Goal: Task Accomplishment & Management: Use online tool/utility

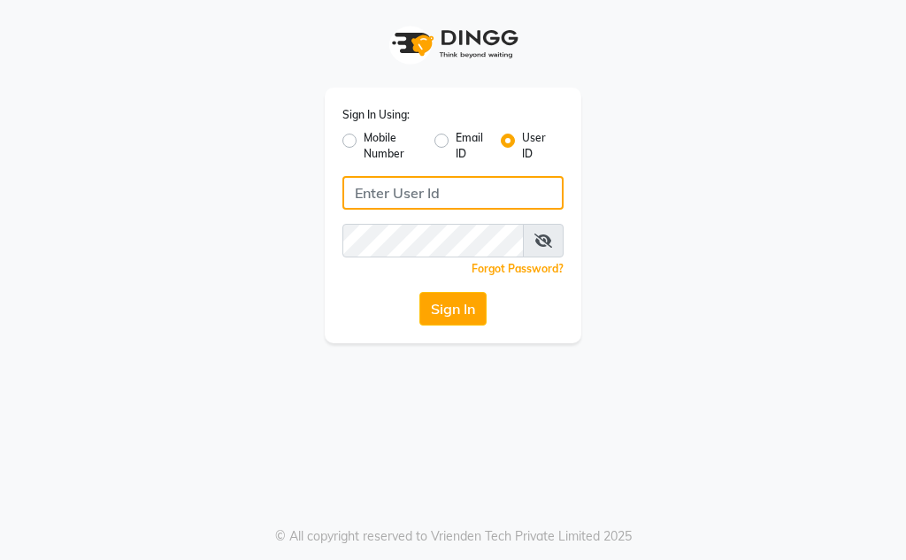
type input "Kunwargadh@123"
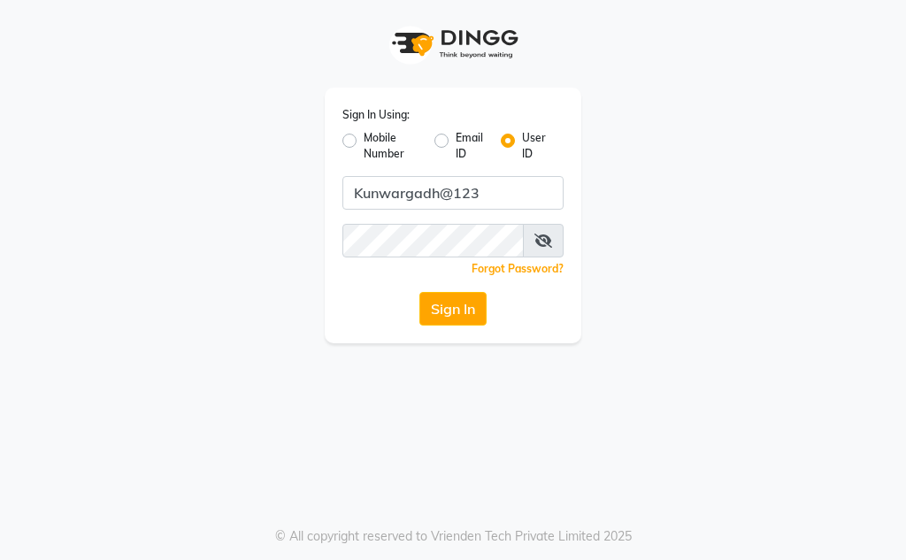
drag, startPoint x: 436, startPoint y: 274, endPoint x: 447, endPoint y: 290, distance: 20.4
click at [441, 280] on div "Sign In Using: Mobile Number Email ID User ID Kunwargadh@123 Remember me Forgot…" at bounding box center [453, 216] width 257 height 256
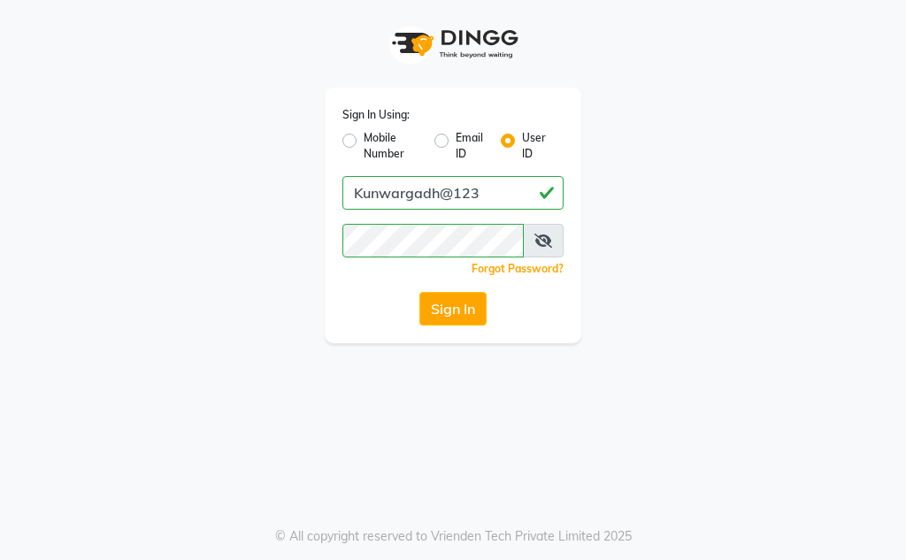
click at [536, 245] on icon at bounding box center [544, 241] width 18 height 14
click at [471, 312] on button "Sign In" at bounding box center [453, 309] width 67 height 34
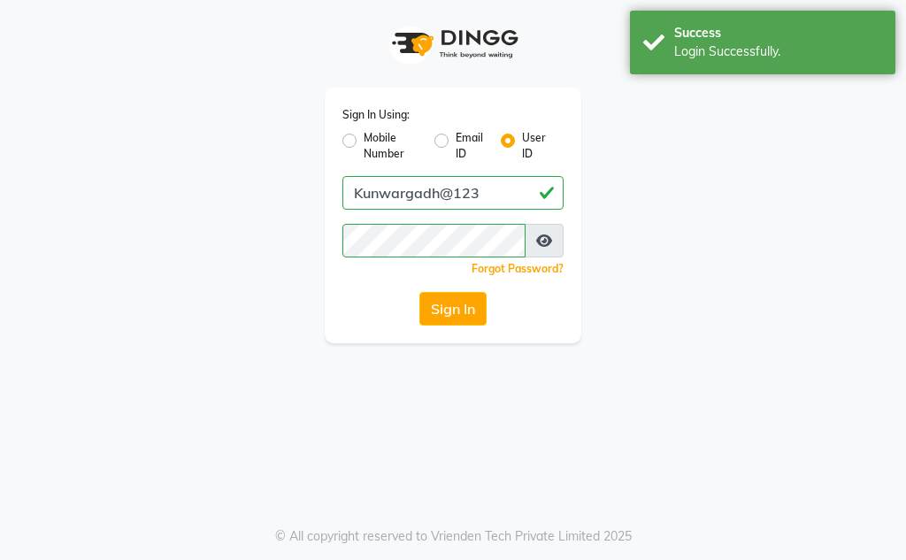
click at [541, 246] on icon at bounding box center [544, 241] width 16 height 14
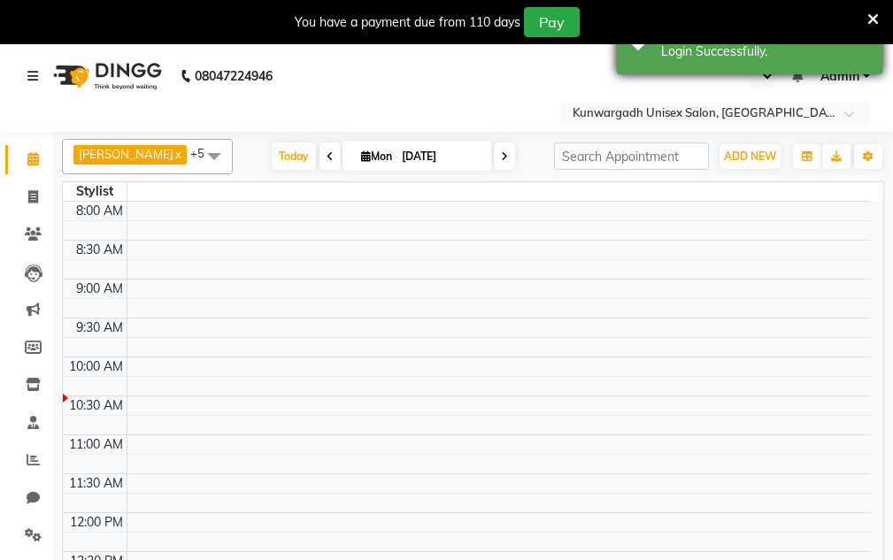
click at [772, 63] on div "Success Login Successfully." at bounding box center [750, 43] width 266 height 64
click at [876, 20] on icon at bounding box center [873, 20] width 12 height 16
click at [871, 44] on nav "08047224946 Select Location × [GEOGRAPHIC_DATA] Unisex Salon, Tikrapara Notific…" at bounding box center [446, 88] width 893 height 88
select select "en"
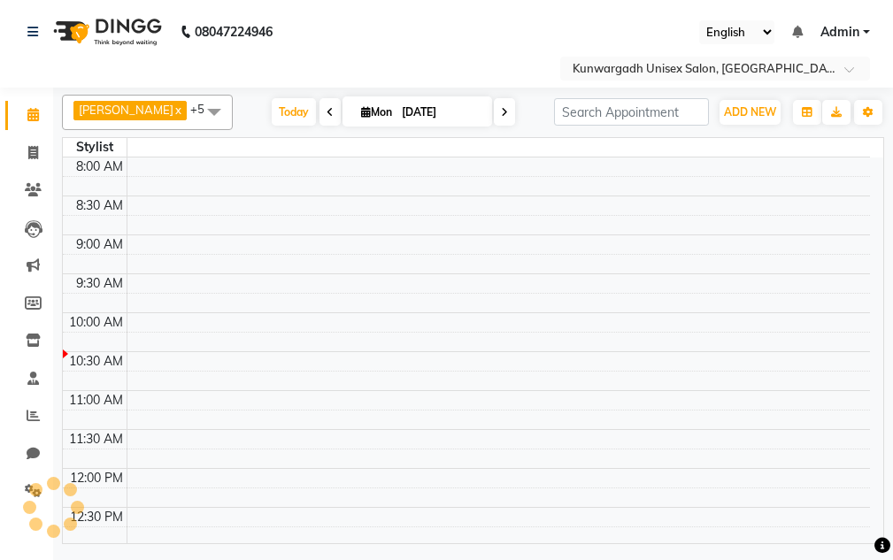
click at [871, 18] on nav "08047224946 Select Location × Kunwargadh Unisex Salon, Tikrapara English ENGLIS…" at bounding box center [446, 44] width 893 height 88
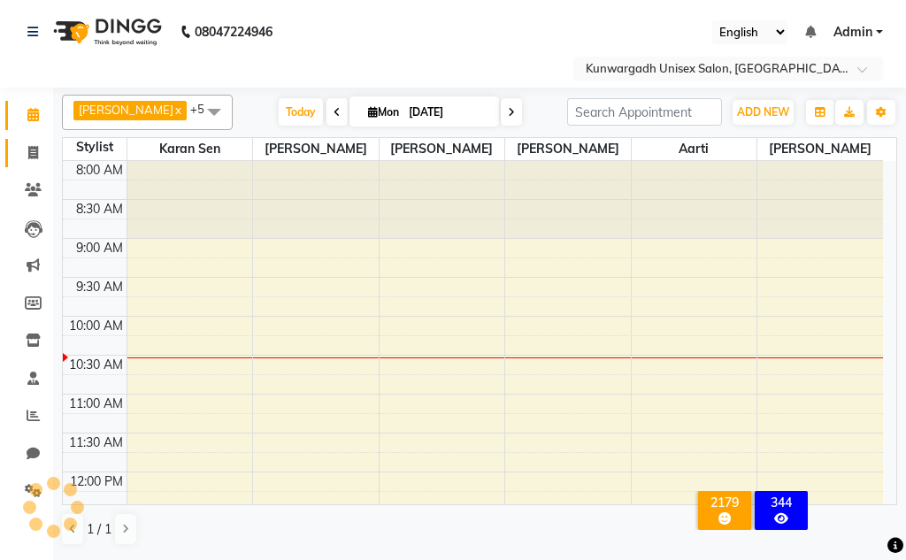
click at [46, 165] on link "Invoice" at bounding box center [26, 153] width 42 height 29
select select "service"
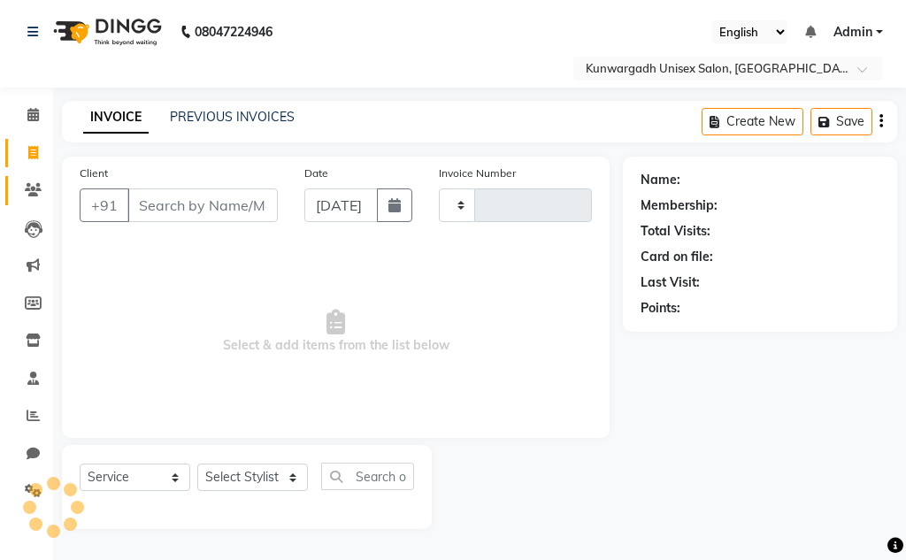
click at [27, 189] on icon at bounding box center [33, 189] width 17 height 13
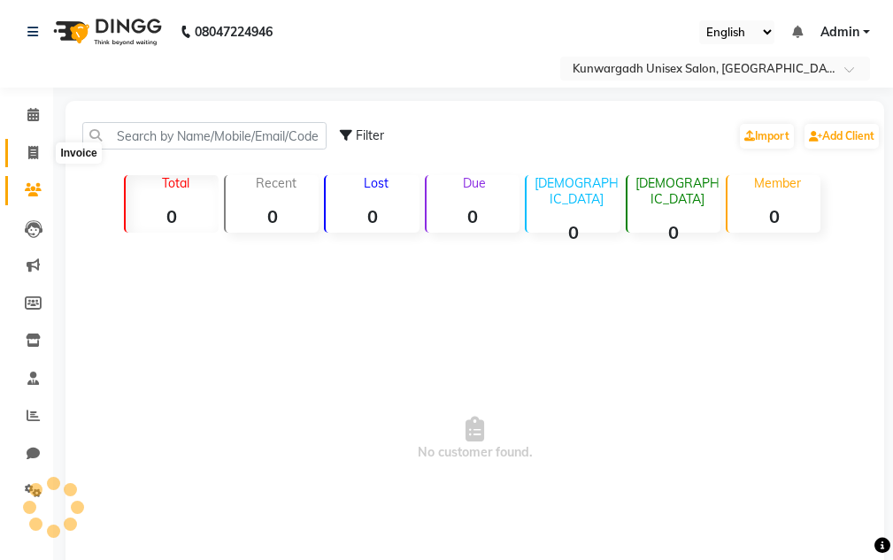
click at [36, 158] on icon at bounding box center [33, 152] width 10 height 13
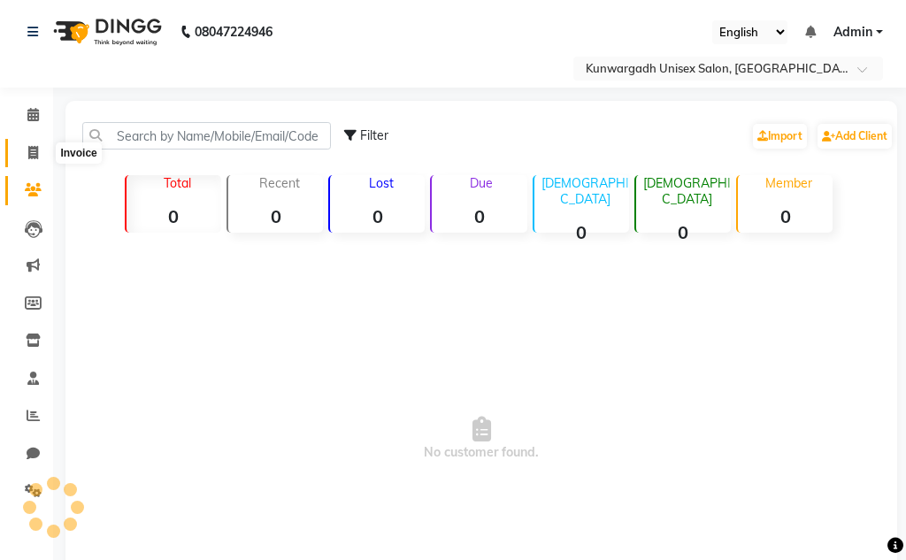
select select "service"
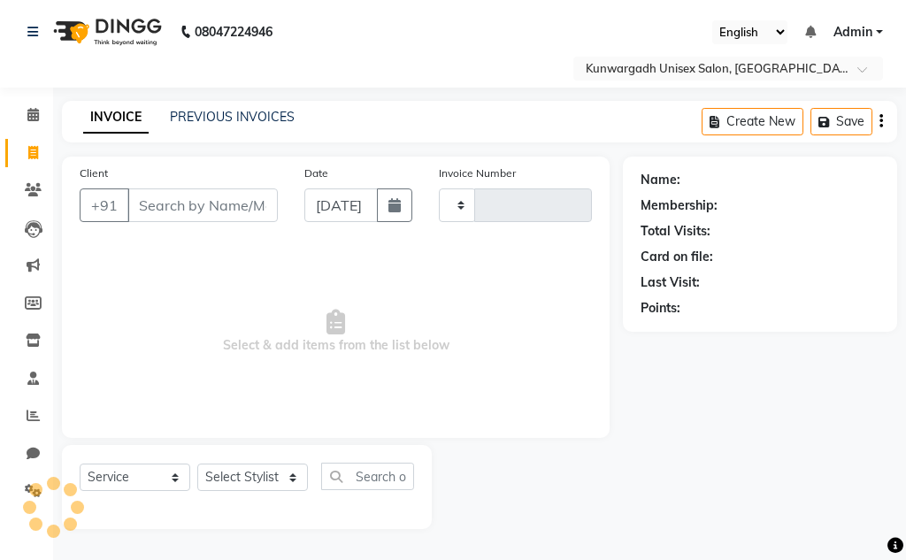
type input "4325"
select select "7931"
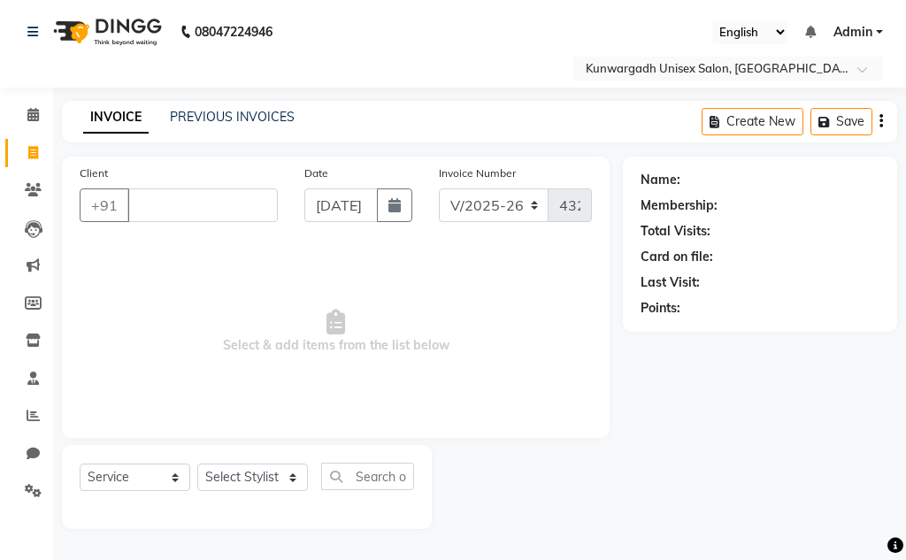
type input "+"
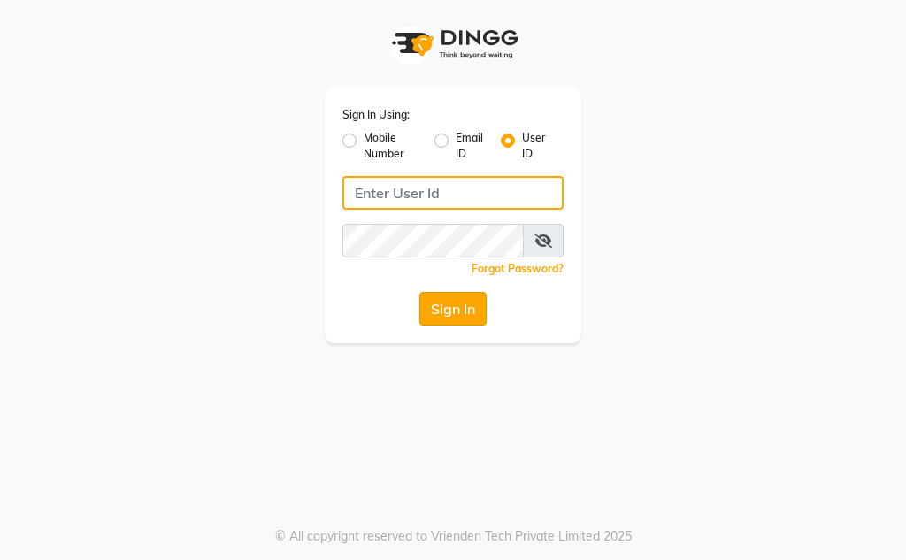
type input "Kunwargadh@123"
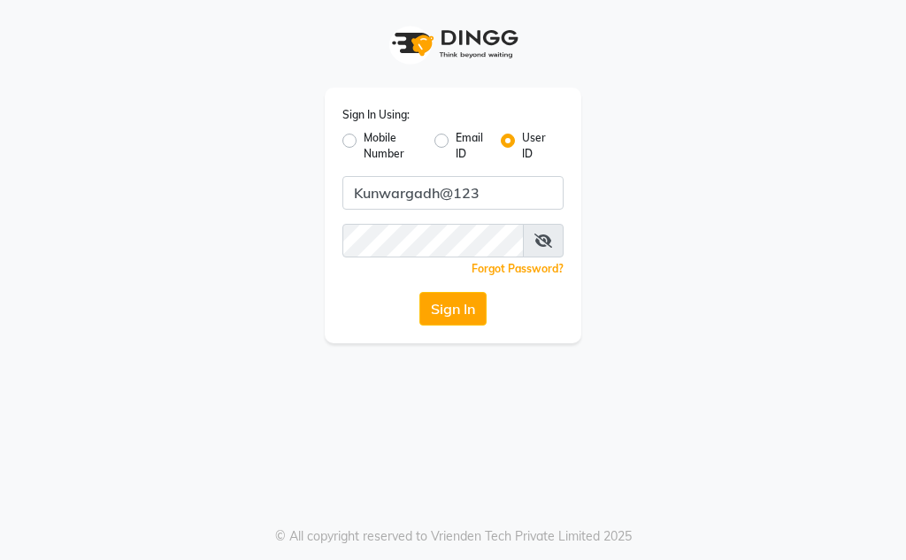
click at [443, 311] on button "Sign In" at bounding box center [453, 309] width 67 height 34
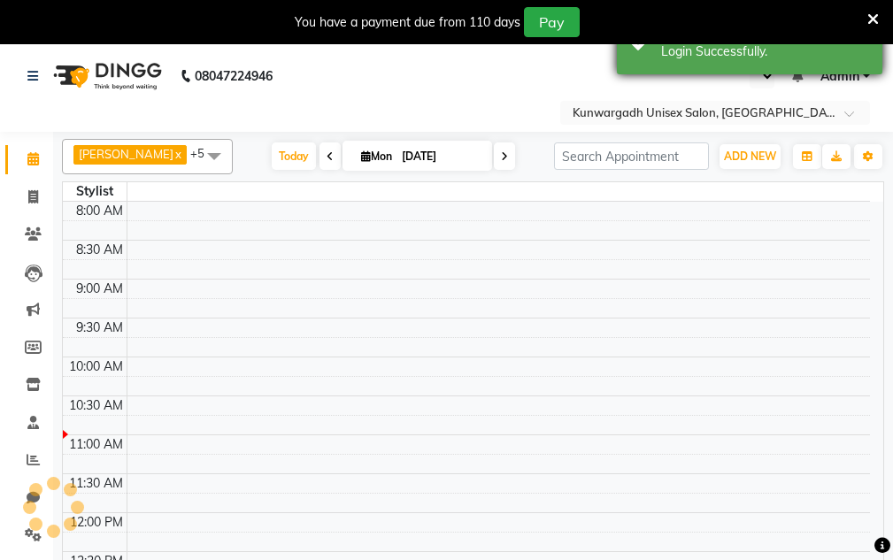
drag, startPoint x: 859, startPoint y: 42, endPoint x: 859, endPoint y: 54, distance: 11.5
click at [859, 43] on div "You have a payment due from 110 days Pay" at bounding box center [446, 22] width 893 height 44
click at [859, 54] on div "Login Successfully." at bounding box center [765, 51] width 208 height 19
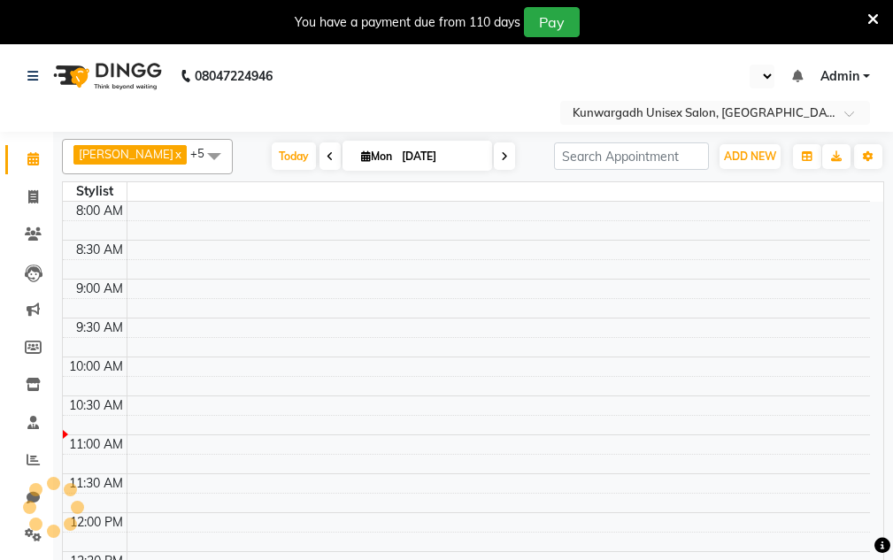
select select "en"
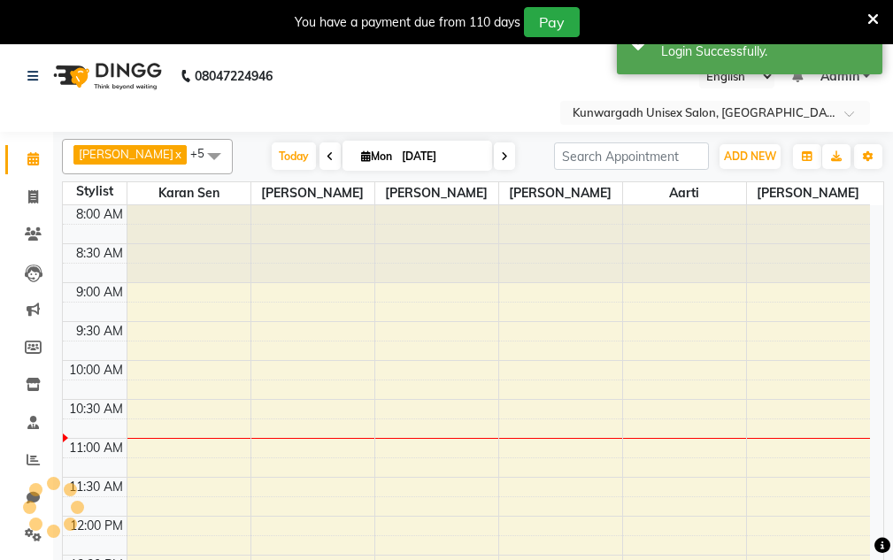
click at [867, 18] on icon at bounding box center [873, 20] width 12 height 16
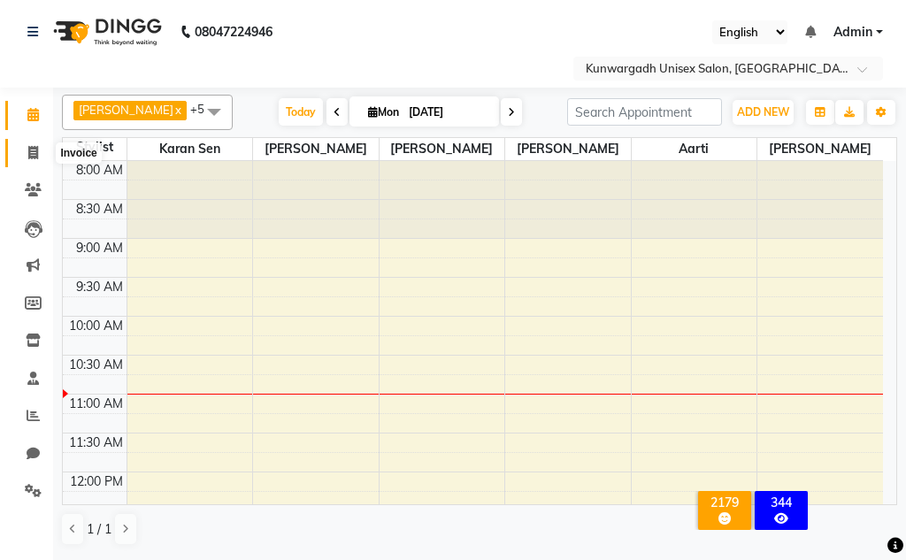
click at [42, 152] on span at bounding box center [33, 153] width 31 height 20
select select "service"
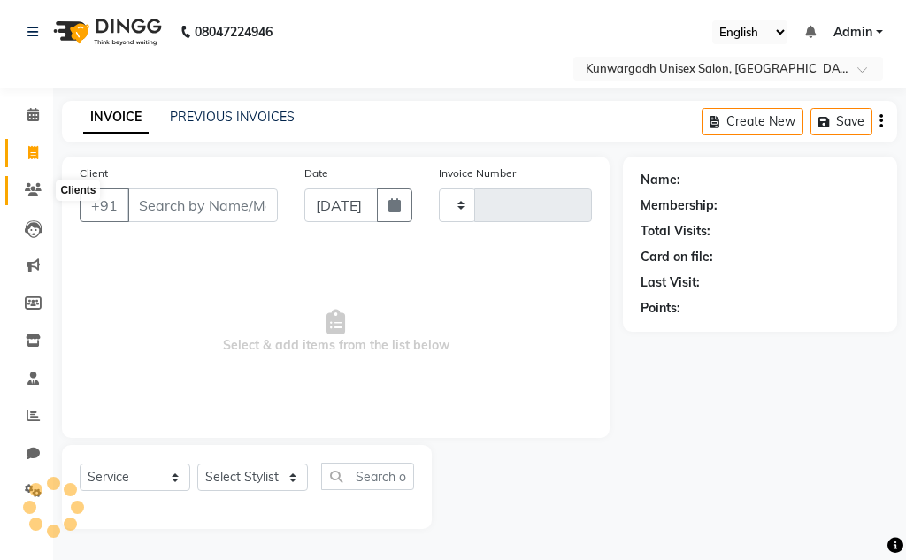
click at [40, 188] on icon at bounding box center [33, 189] width 17 height 13
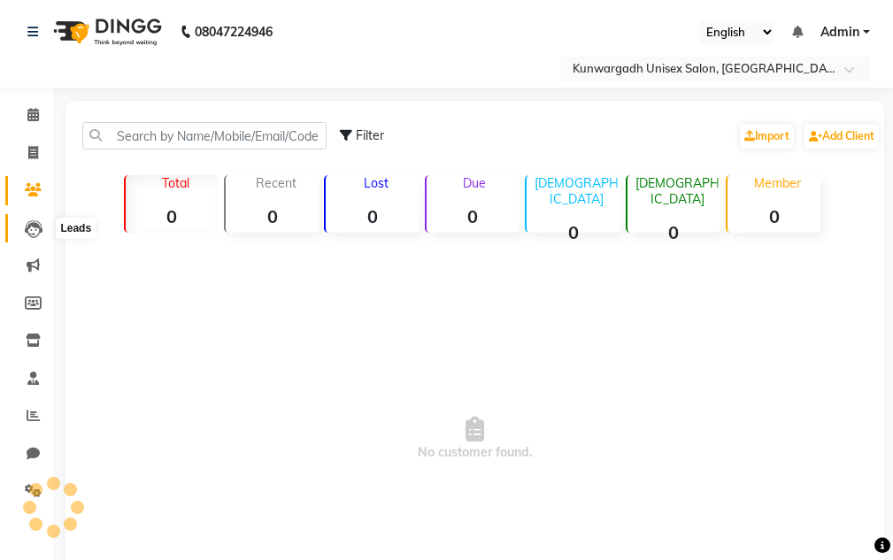
click at [38, 232] on icon at bounding box center [34, 229] width 18 height 18
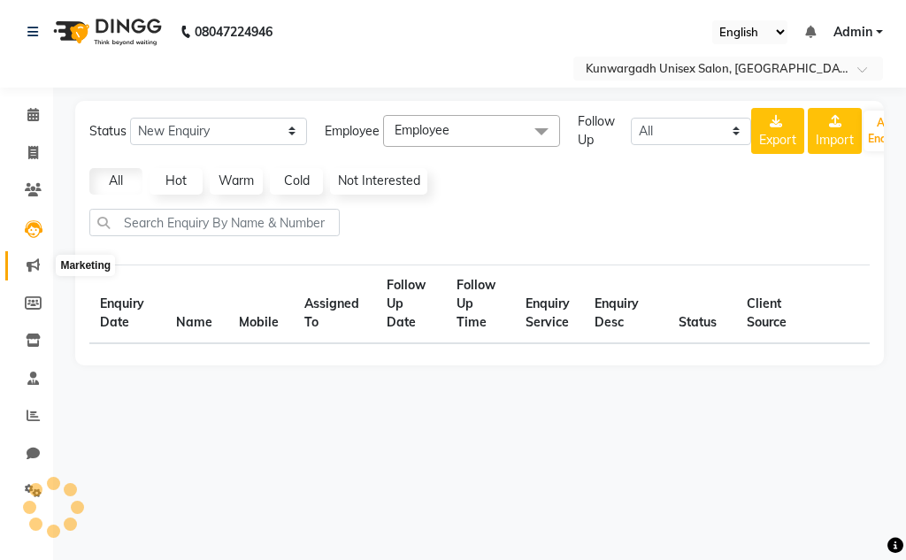
click at [39, 265] on icon at bounding box center [33, 264] width 13 height 13
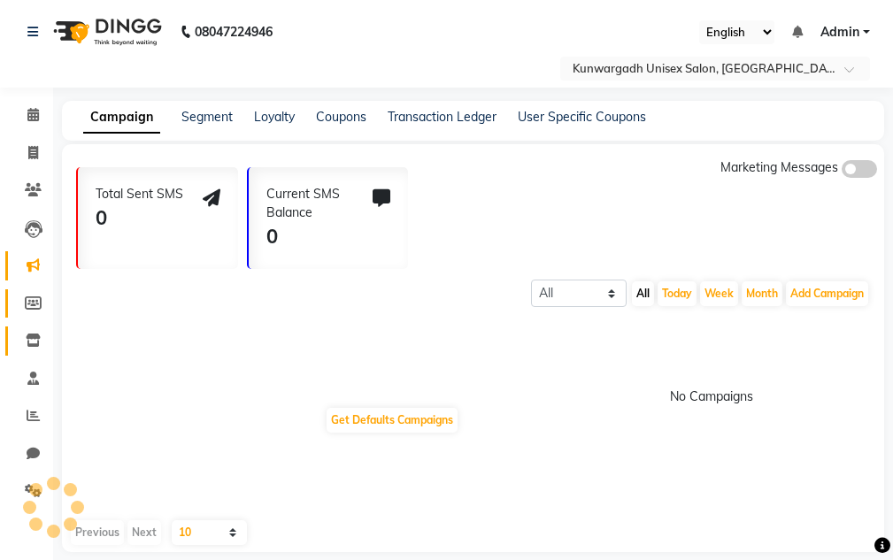
click at [38, 297] on icon at bounding box center [33, 303] width 17 height 13
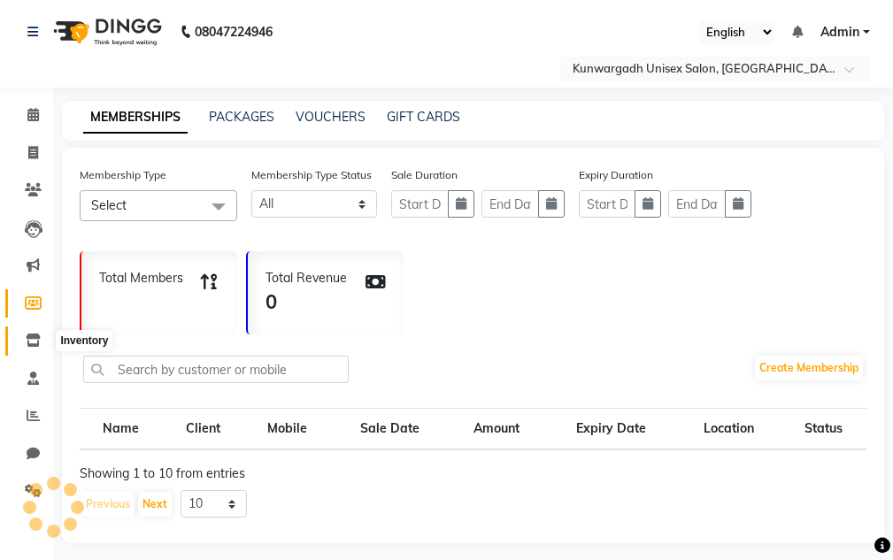
click at [35, 341] on icon at bounding box center [33, 340] width 15 height 13
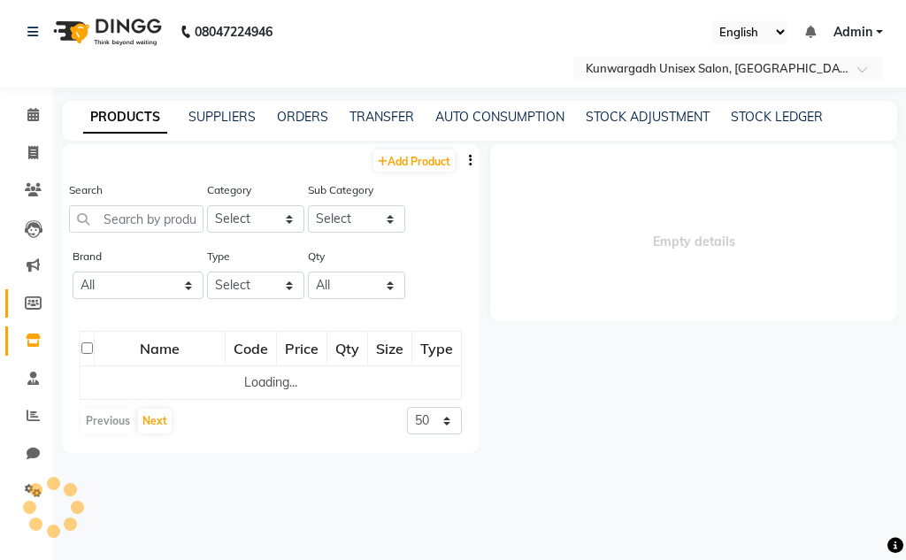
click at [32, 309] on icon at bounding box center [33, 303] width 17 height 13
select select
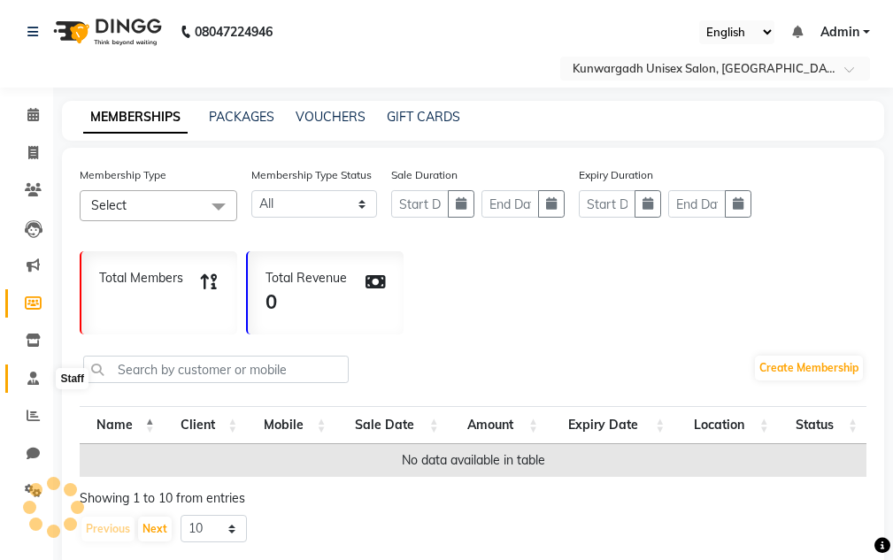
click at [31, 381] on icon at bounding box center [33, 378] width 12 height 13
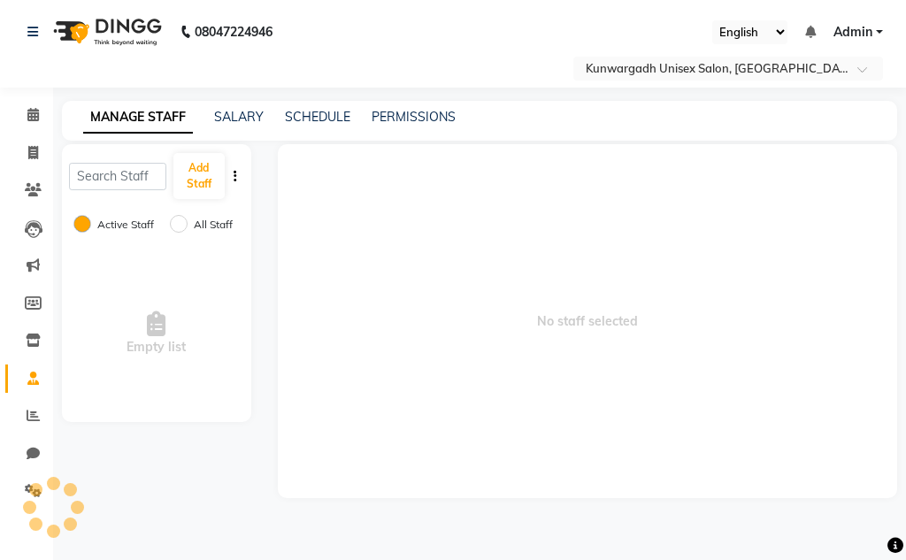
click at [29, 436] on li "Chat" at bounding box center [26, 455] width 53 height 38
drag, startPoint x: 29, startPoint y: 411, endPoint x: 29, endPoint y: 446, distance: 35.4
click at [29, 412] on icon at bounding box center [33, 415] width 13 height 13
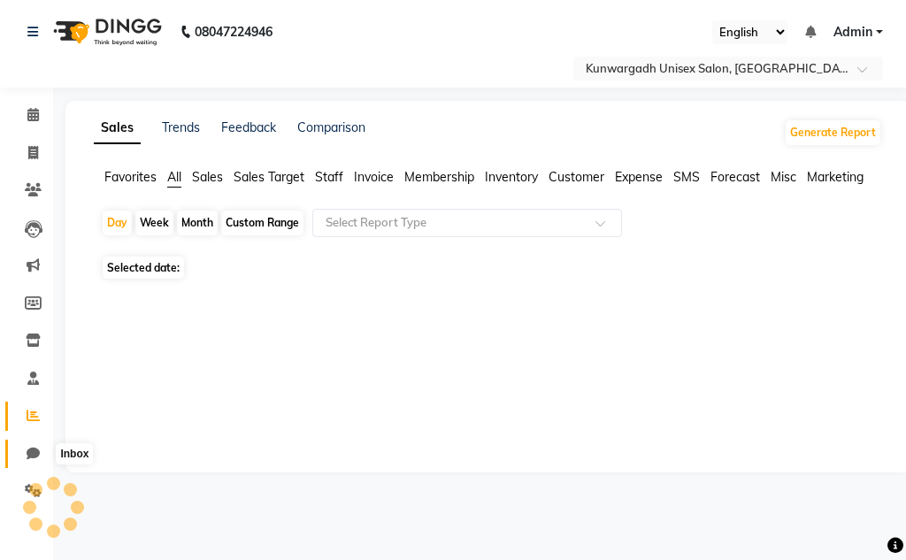
click at [29, 451] on icon at bounding box center [33, 453] width 13 height 13
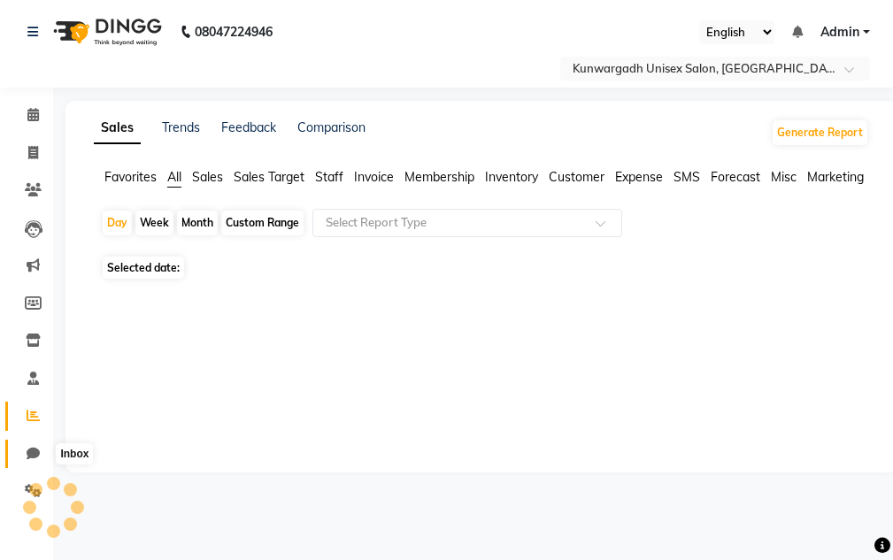
select select "100"
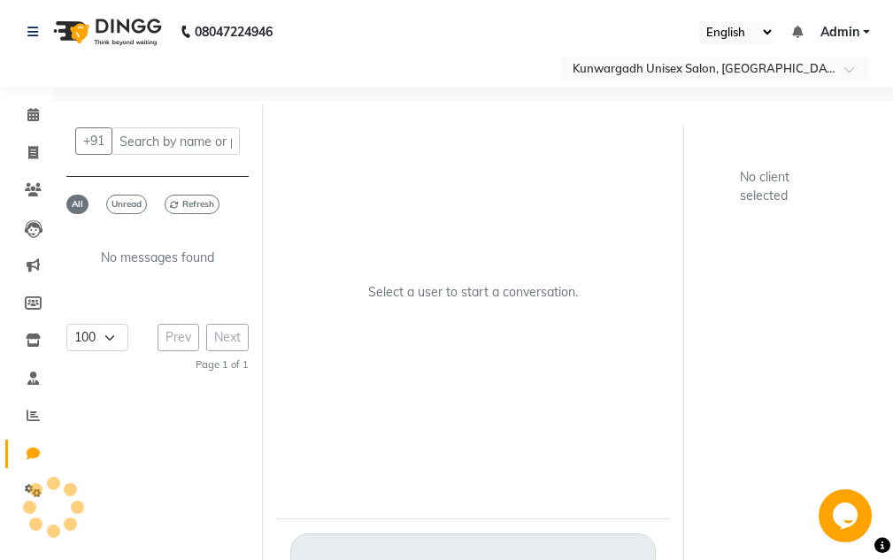
click at [34, 485] on div at bounding box center [53, 507] width 53 height 53
click at [33, 487] on div at bounding box center [35, 489] width 13 height 13
click at [32, 487] on div at bounding box center [53, 507] width 53 height 53
click at [32, 157] on icon at bounding box center [33, 152] width 10 height 13
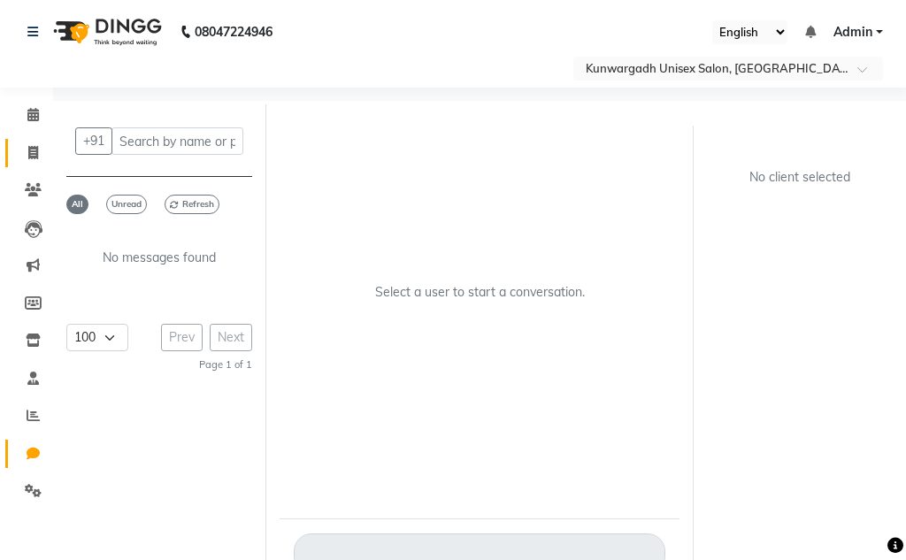
select select "7931"
select select "service"
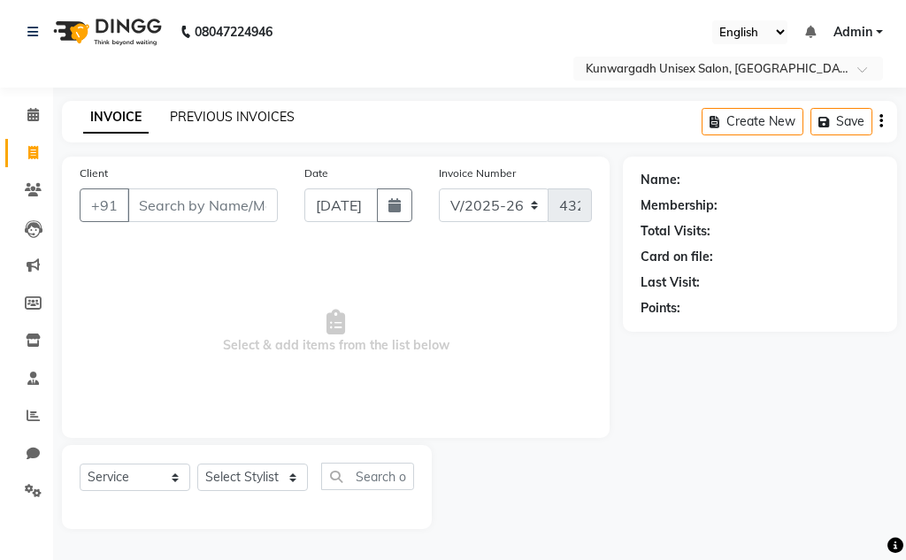
click at [205, 104] on div "INVOICE PREVIOUS INVOICES Create New Save" at bounding box center [480, 122] width 836 height 42
click at [205, 115] on link "PREVIOUS INVOICES" at bounding box center [232, 117] width 125 height 16
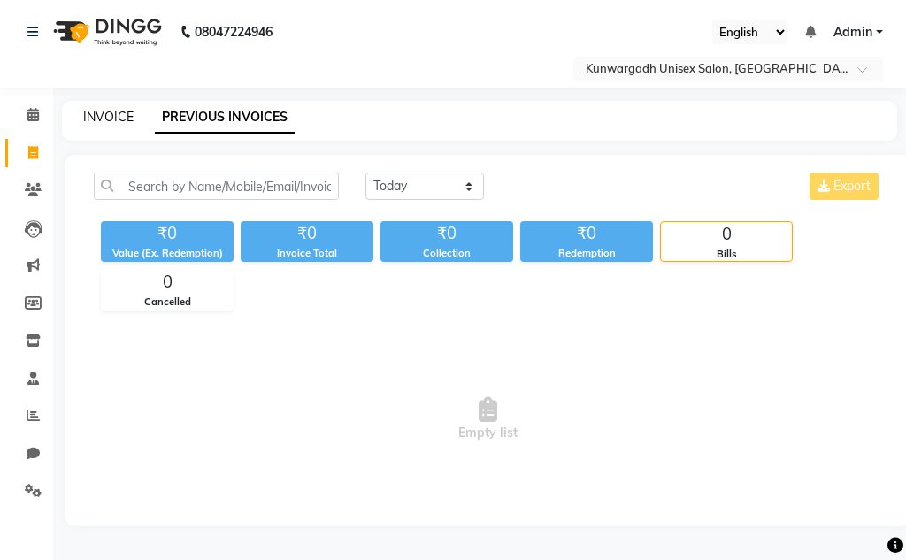
click at [107, 119] on link "INVOICE" at bounding box center [108, 117] width 50 height 16
select select "service"
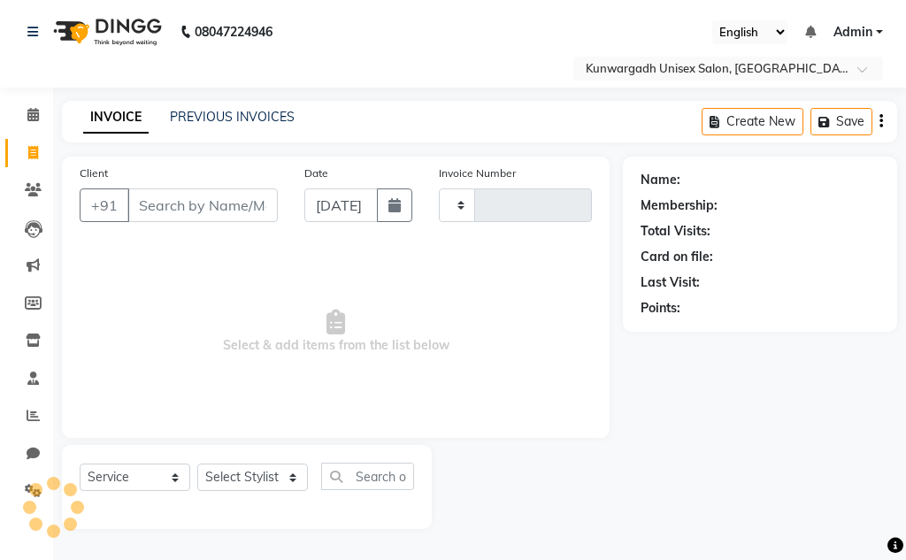
type input "4325"
select select "7931"
click at [21, 140] on link "Invoice" at bounding box center [26, 153] width 42 height 29
select select "service"
click at [22, 139] on link "Invoice" at bounding box center [26, 153] width 42 height 29
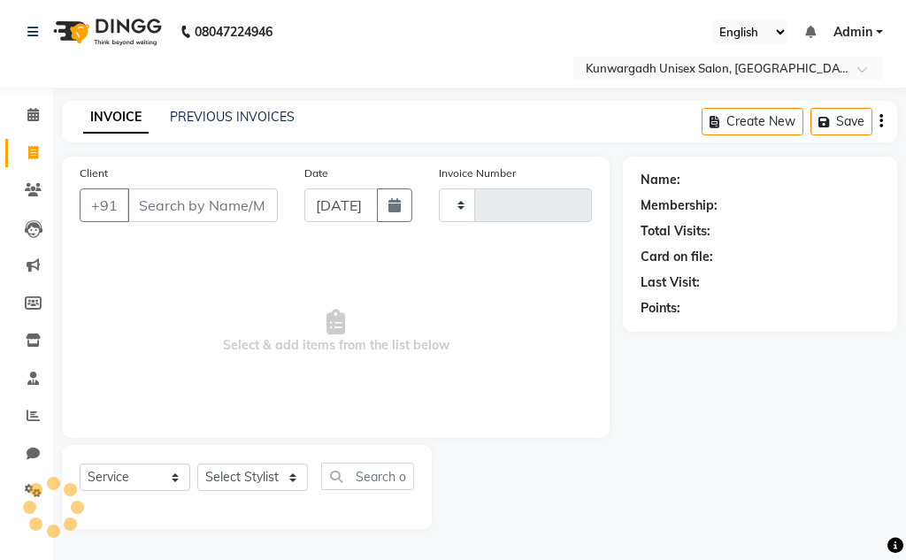
click at [23, 139] on link "Invoice" at bounding box center [26, 153] width 42 height 29
select select "service"
click at [29, 144] on span at bounding box center [33, 153] width 31 height 20
click at [35, 146] on icon at bounding box center [33, 152] width 10 height 13
click at [36, 146] on icon at bounding box center [33, 152] width 10 height 13
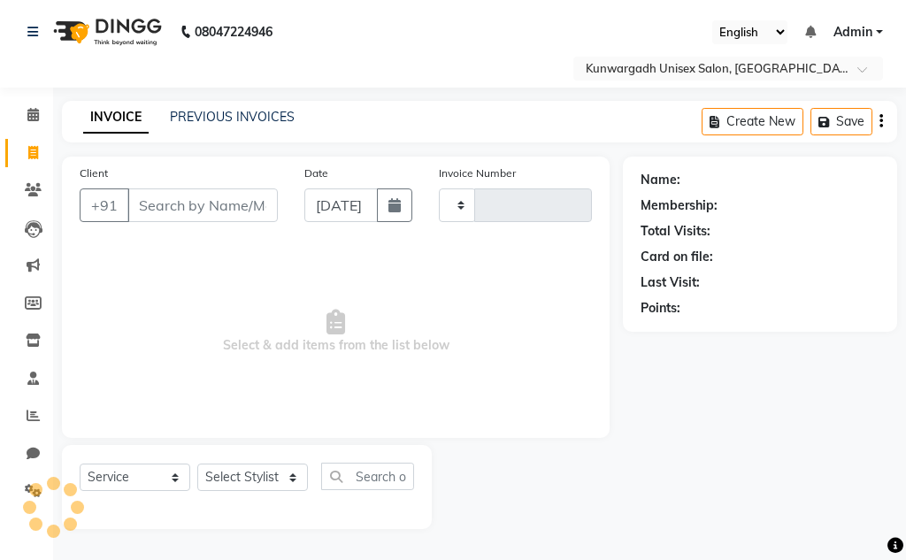
click at [36, 146] on icon at bounding box center [33, 152] width 10 height 13
click at [34, 146] on icon at bounding box center [33, 152] width 10 height 13
select select "service"
select select "7931"
type input "4325"
